Goal: Book appointment/travel/reservation

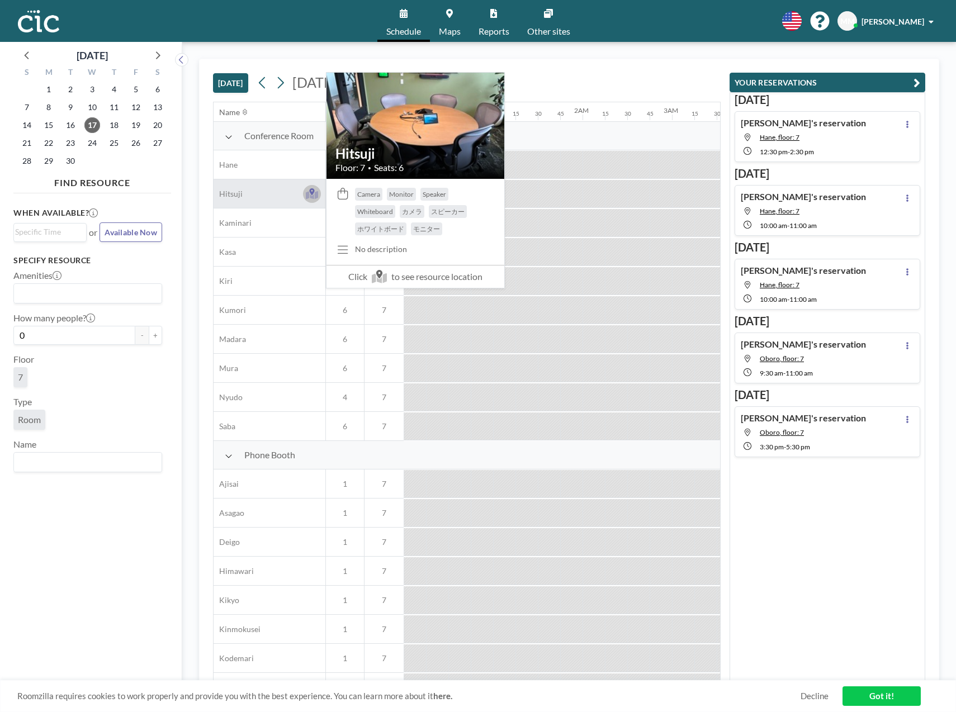
scroll to position [0, 895]
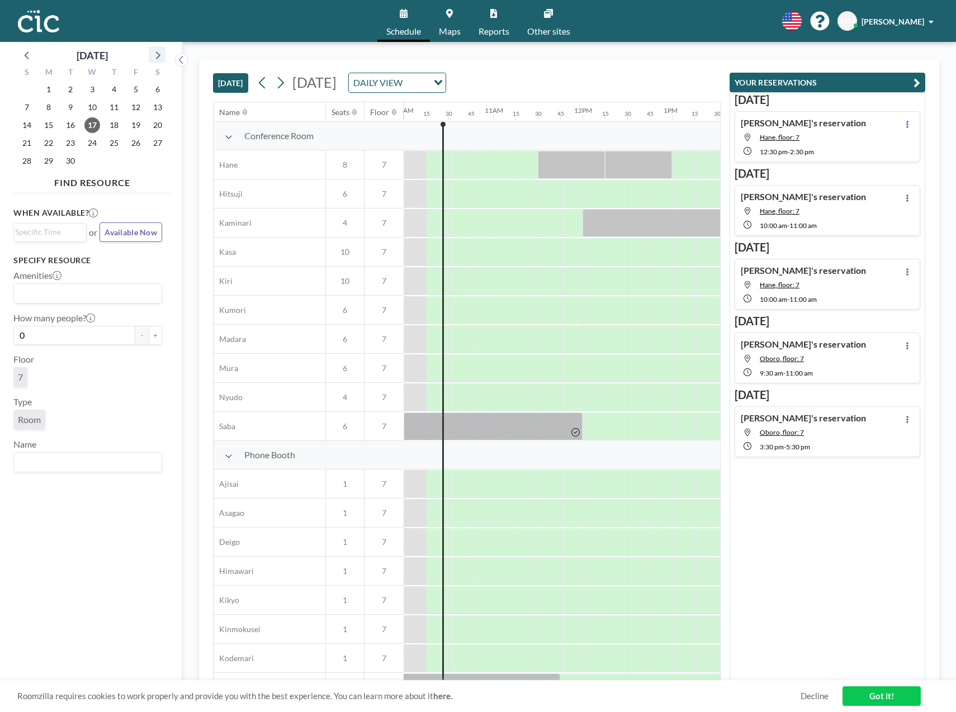
click at [154, 56] on icon at bounding box center [157, 55] width 15 height 15
click at [96, 121] on span "15" at bounding box center [92, 125] width 16 height 16
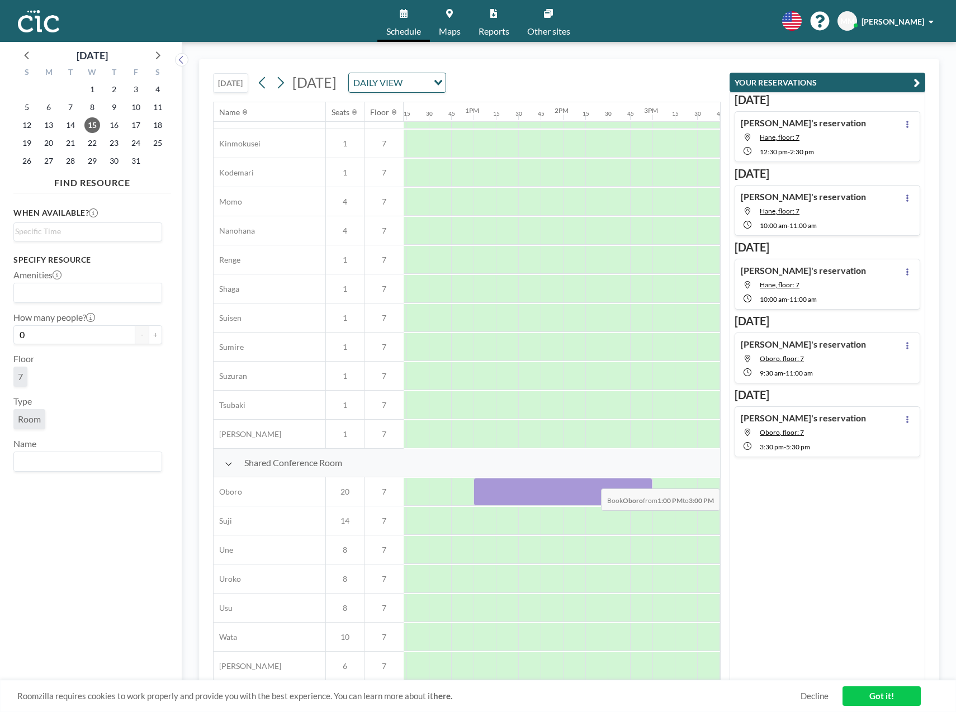
scroll to position [492, 1116]
drag, startPoint x: 558, startPoint y: 474, endPoint x: 645, endPoint y: 484, distance: 87.8
click at [645, 484] on div at bounding box center [362, 492] width 2148 height 29
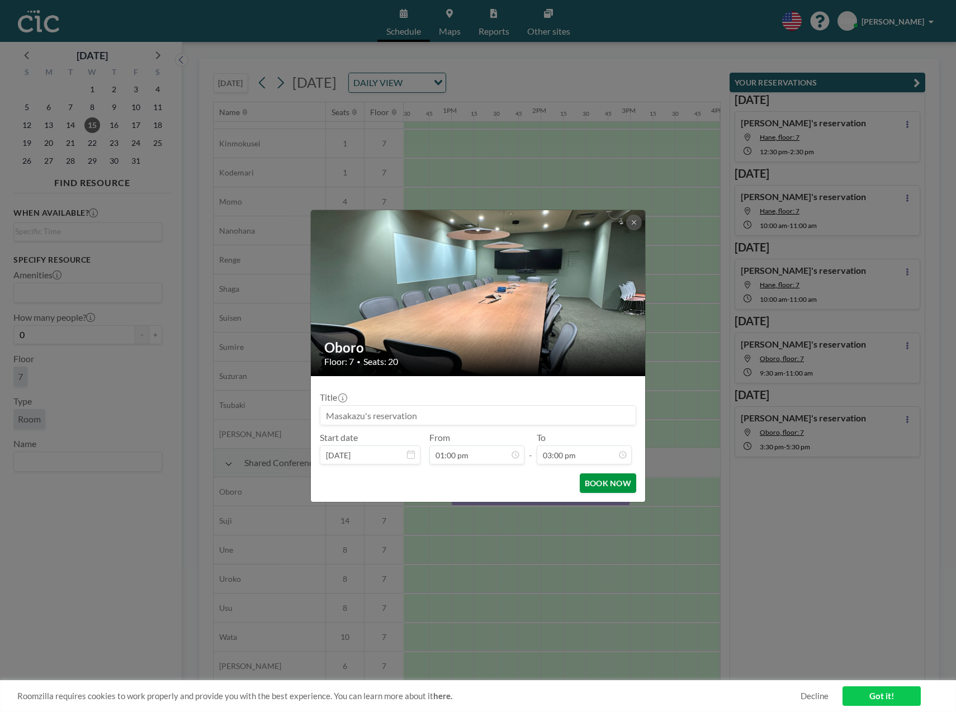
click at [626, 488] on button "BOOK NOW" at bounding box center [608, 484] width 56 height 20
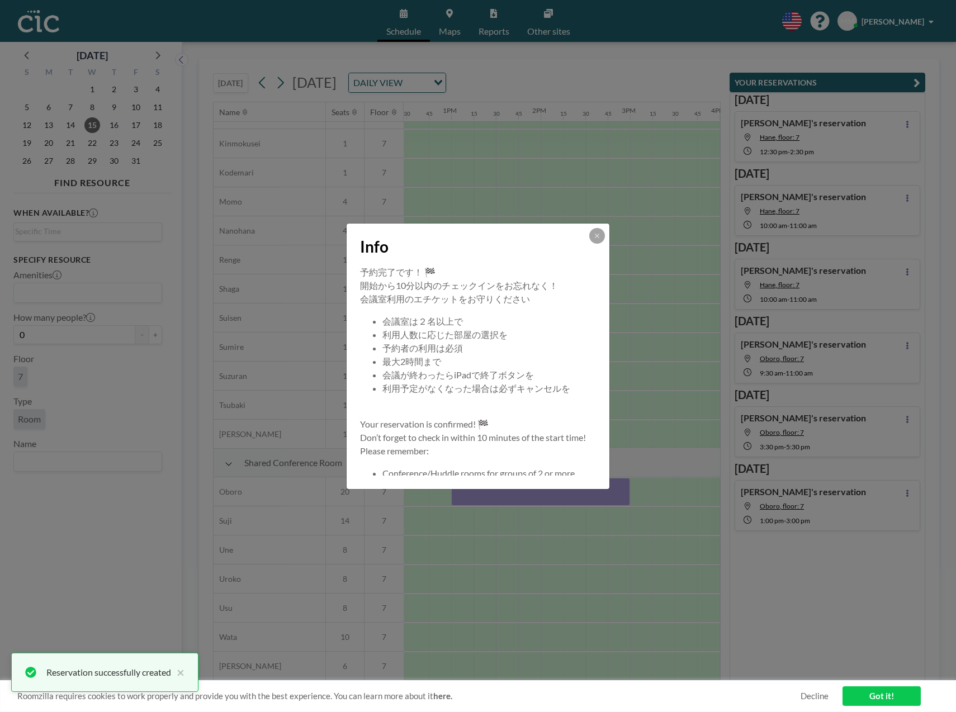
click at [590, 235] on button at bounding box center [597, 236] width 16 height 16
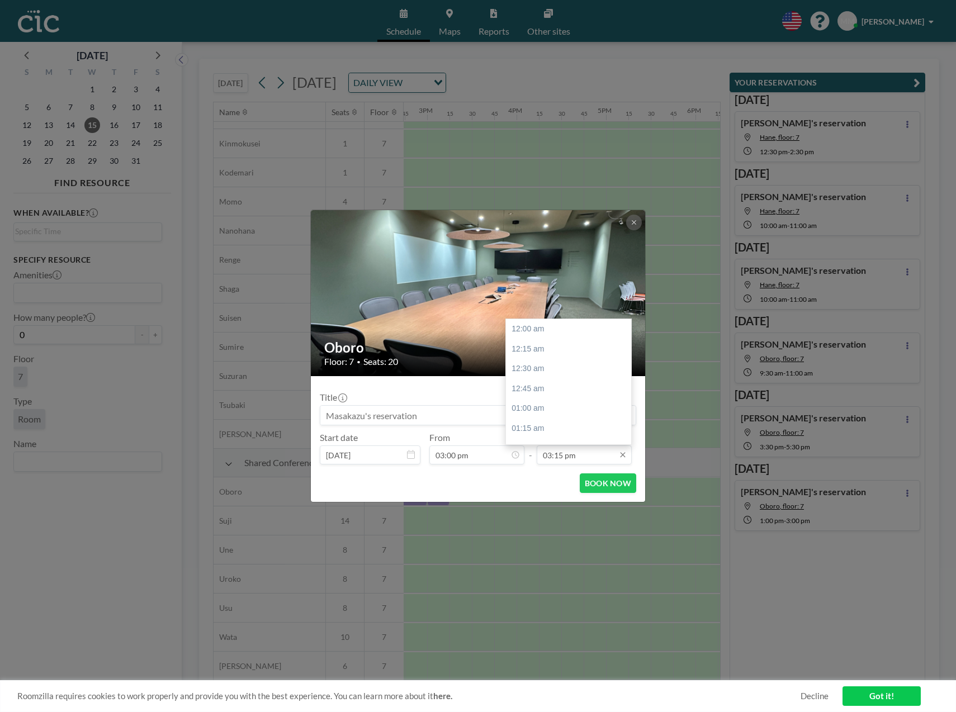
scroll to position [1214, 0]
click at [564, 460] on input "03:15 pm" at bounding box center [584, 455] width 95 height 19
click at [548, 339] on div "05:00 pm" at bounding box center [571, 337] width 131 height 20
type input "05:00 pm"
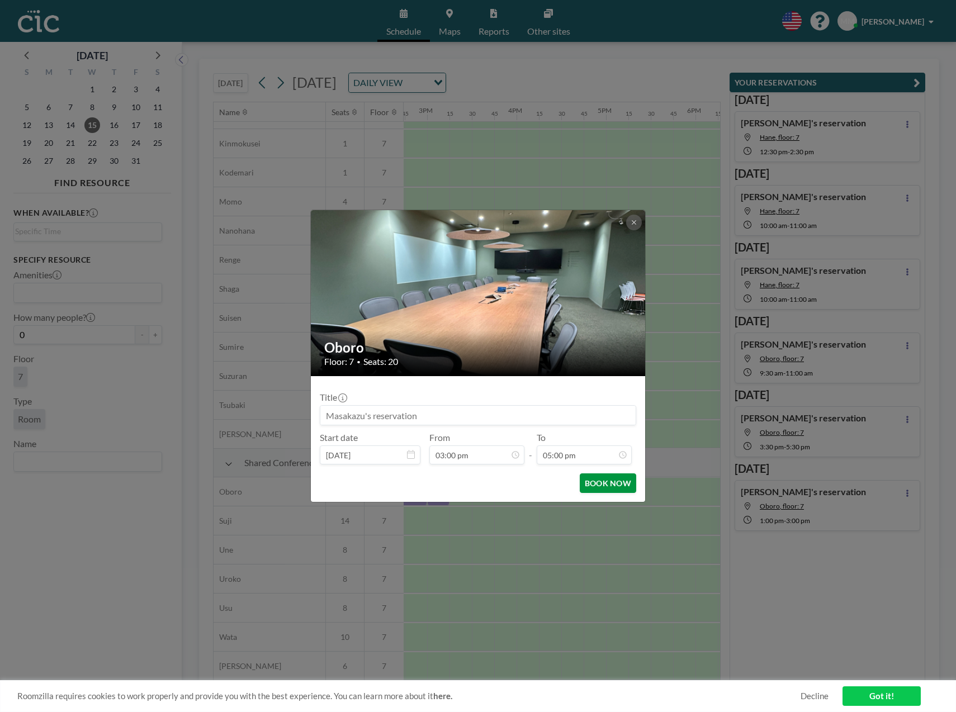
scroll to position [1353, 0]
click at [607, 488] on button "BOOK NOW" at bounding box center [608, 484] width 56 height 20
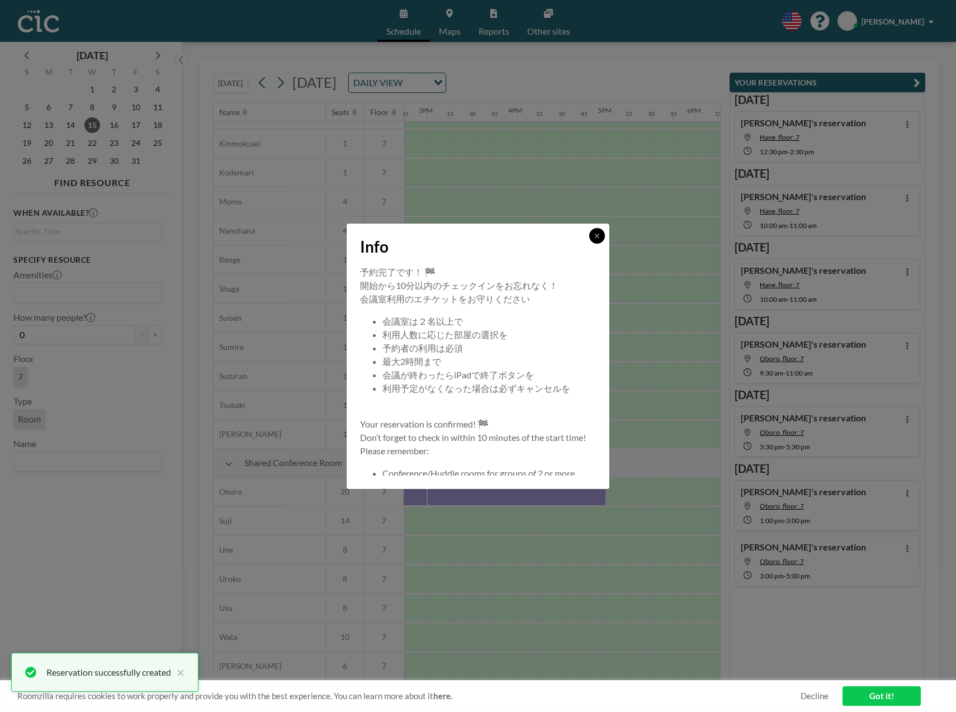
click at [598, 238] on icon at bounding box center [597, 236] width 7 height 7
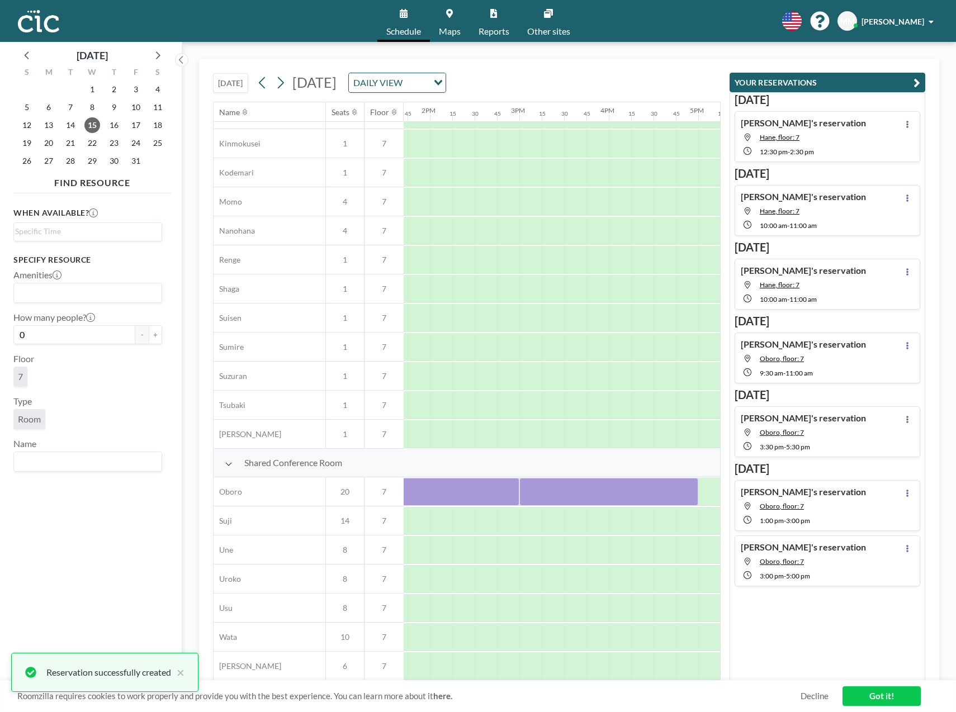
scroll to position [492, 1205]
click at [116, 124] on span "16" at bounding box center [114, 125] width 16 height 16
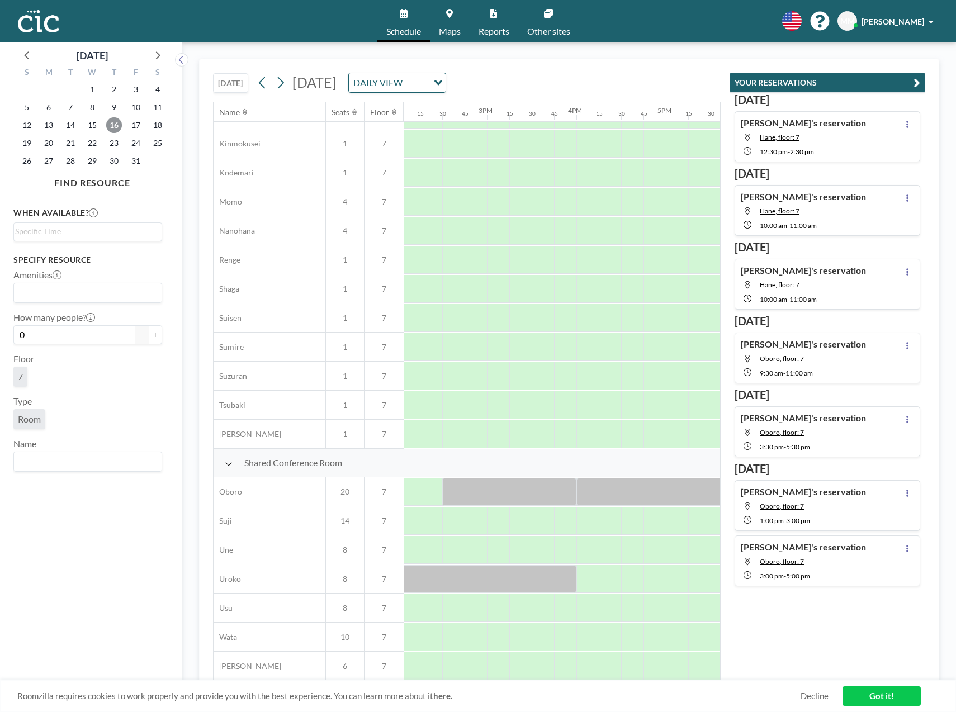
scroll to position [492, 1254]
click at [265, 89] on icon at bounding box center [262, 82] width 11 height 17
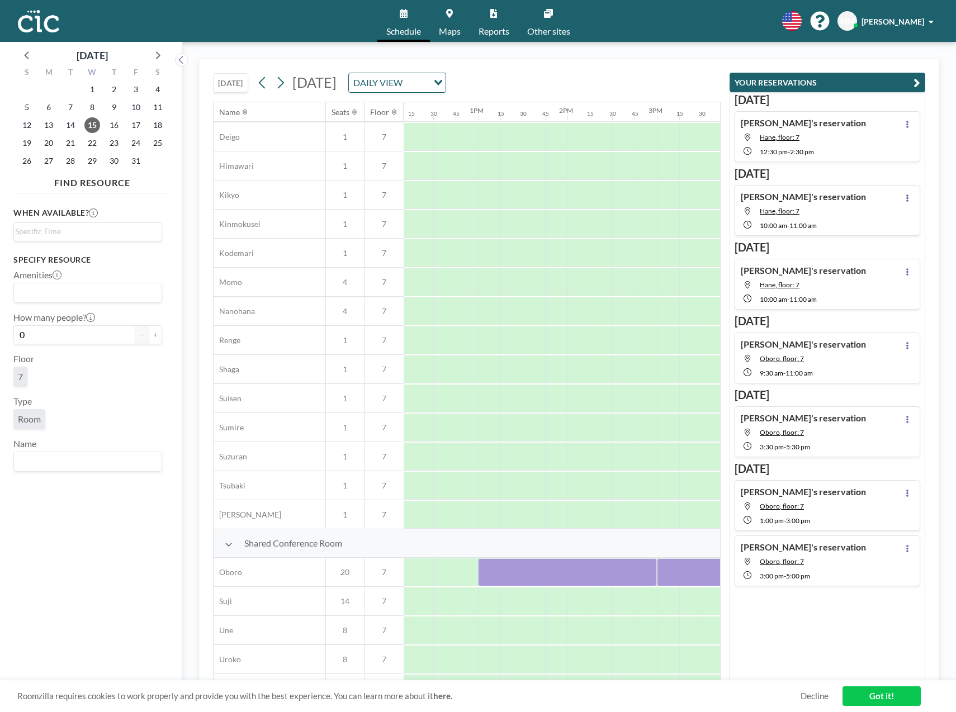
scroll to position [405, 1108]
click at [29, 58] on icon at bounding box center [27, 55] width 15 height 15
click at [89, 145] on span "24" at bounding box center [92, 143] width 16 height 16
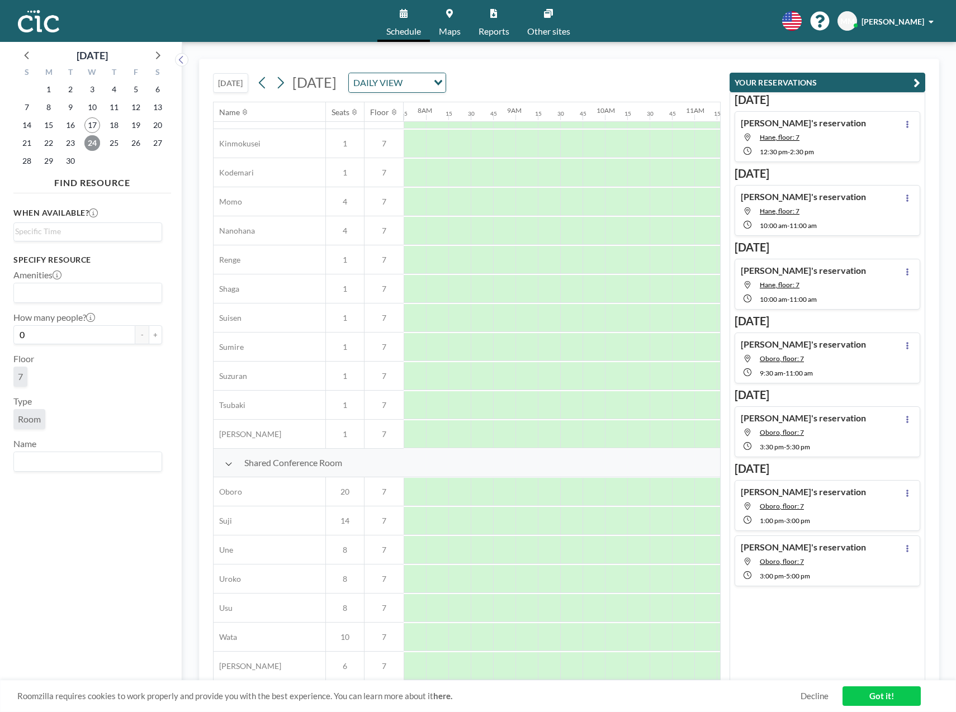
scroll to position [492, 693]
drag, startPoint x: 454, startPoint y: 683, endPoint x: 509, endPoint y: 681, distance: 54.9
click at [511, 681] on div "Roomzilla requires cookies to work properly and provide you with the best exper…" at bounding box center [478, 697] width 956 height 32
